Goal: Task Accomplishment & Management: Complete application form

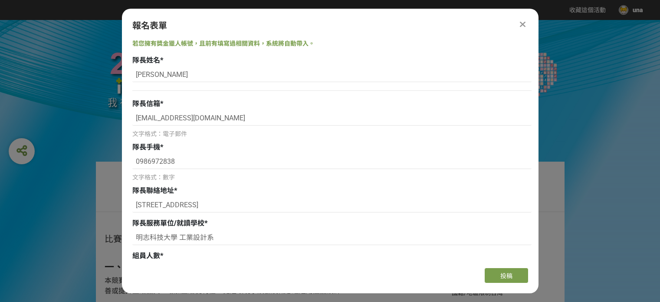
select select "2"
select select "否"
select select "獎金獵人網站"
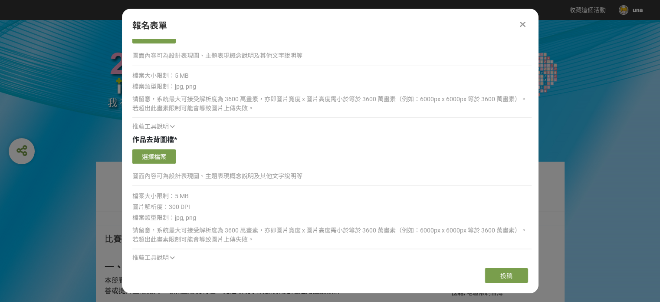
scroll to position [1105, 0]
click at [166, 155] on button "選擇檔案" at bounding box center [153, 156] width 43 height 15
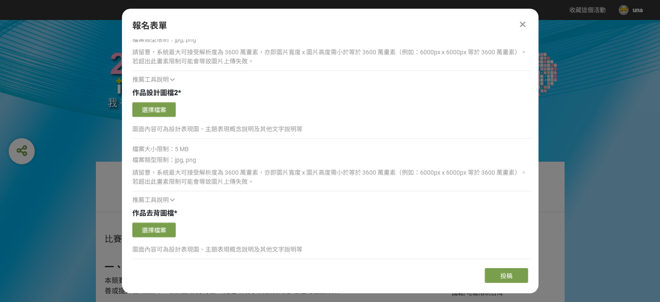
scroll to position [1104, 0]
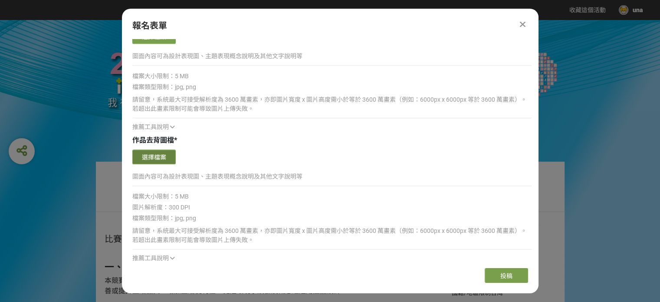
click at [150, 156] on button "選擇檔案" at bounding box center [153, 156] width 43 height 15
click at [152, 153] on button "選擇檔案" at bounding box center [153, 156] width 43 height 15
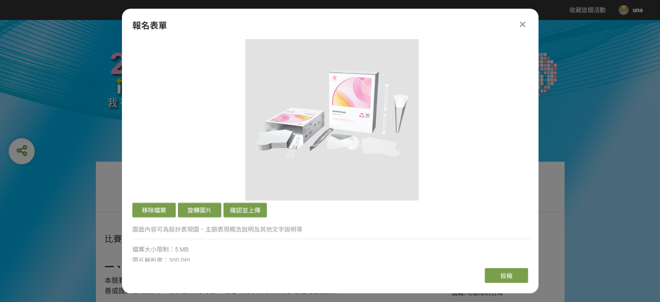
scroll to position [1225, 0]
click at [244, 206] on button "確認並上傳" at bounding box center [245, 209] width 43 height 15
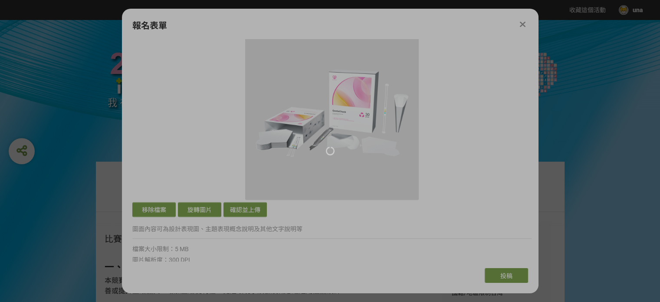
scroll to position [1052, 0]
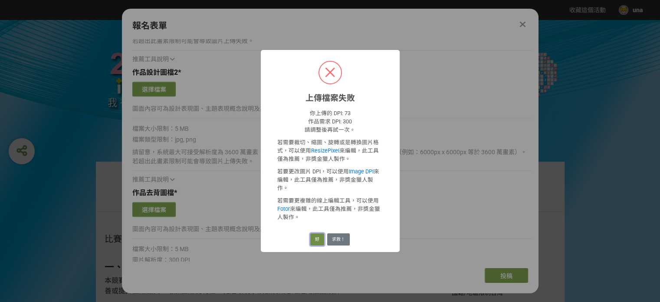
click at [323, 233] on button "好" at bounding box center [317, 239] width 14 height 12
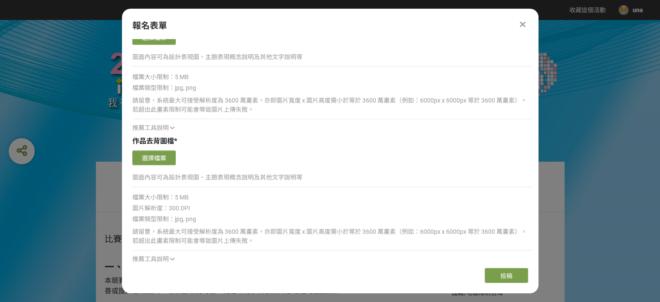
scroll to position [1095, 0]
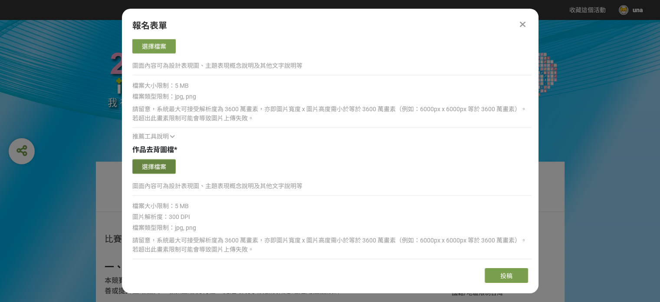
click at [172, 161] on button "選擇檔案" at bounding box center [153, 166] width 43 height 15
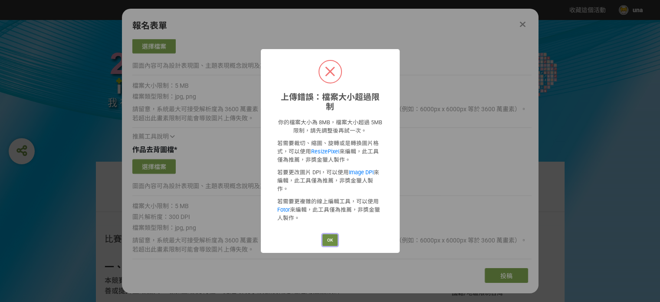
click at [329, 234] on button "OK" at bounding box center [330, 240] width 15 height 12
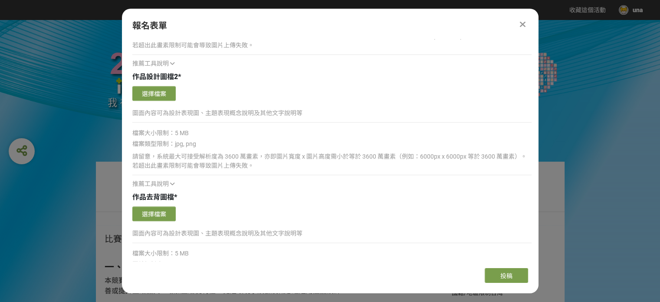
scroll to position [1046, 0]
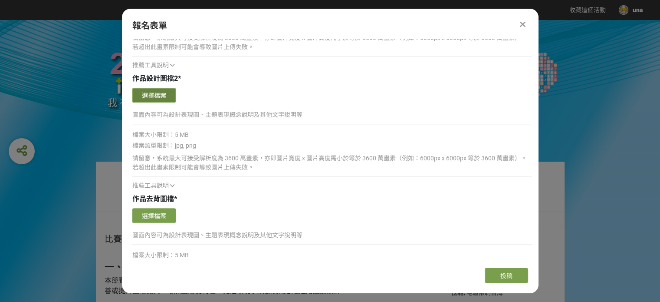
click at [158, 91] on button "選擇檔案" at bounding box center [153, 95] width 43 height 15
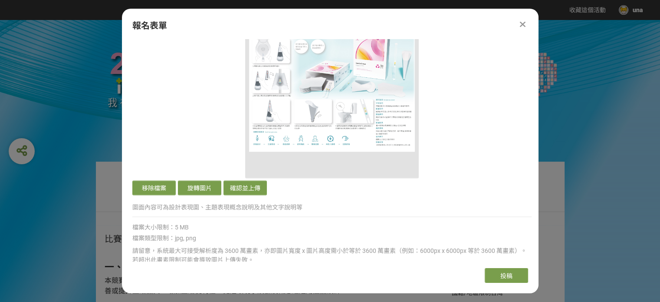
scroll to position [1128, 0]
click at [255, 189] on button "確認並上傳" at bounding box center [245, 186] width 43 height 15
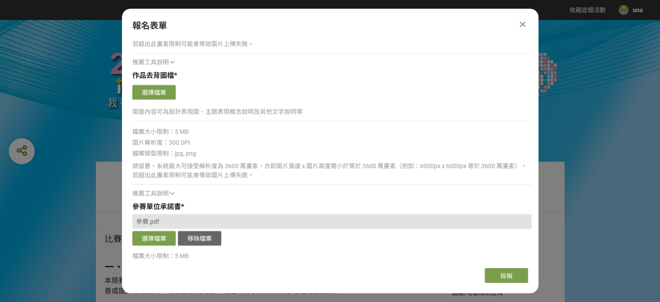
scroll to position [1344, 0]
click at [161, 84] on button "選擇檔案" at bounding box center [153, 91] width 43 height 15
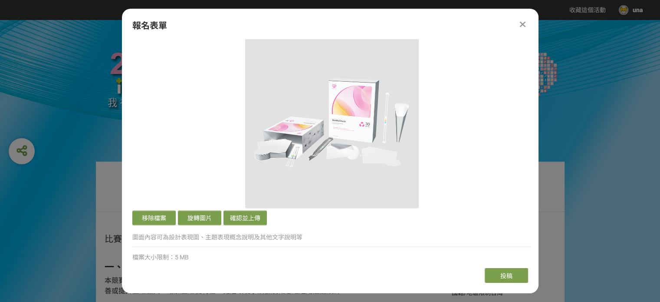
scroll to position [1394, 0]
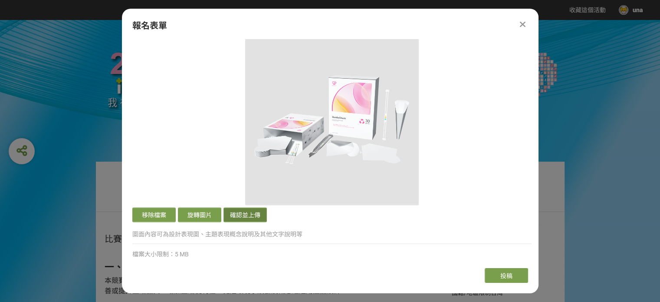
click at [249, 208] on button "確認並上傳" at bounding box center [245, 214] width 43 height 15
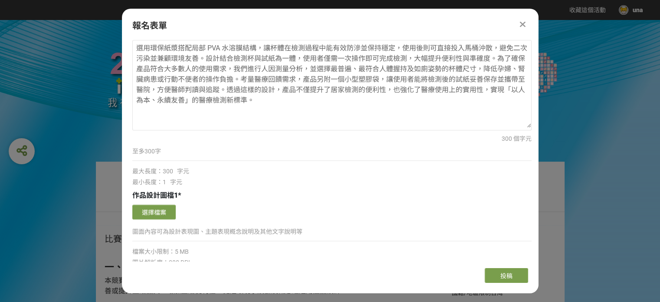
scroll to position [793, 0]
